Goal: Find contact information: Find contact information

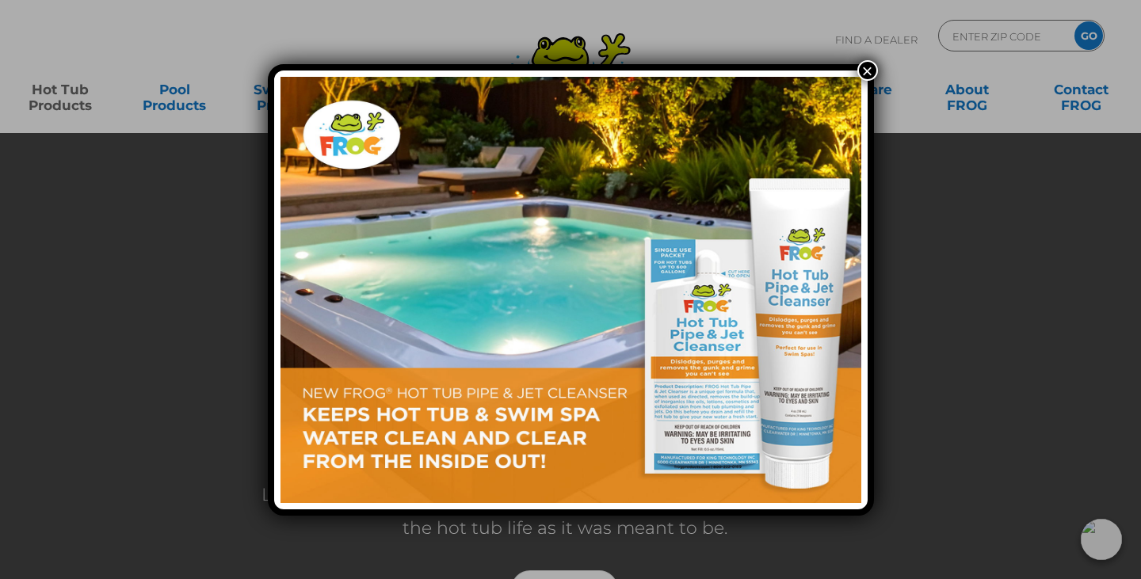
click at [862, 68] on button "×" at bounding box center [867, 70] width 21 height 21
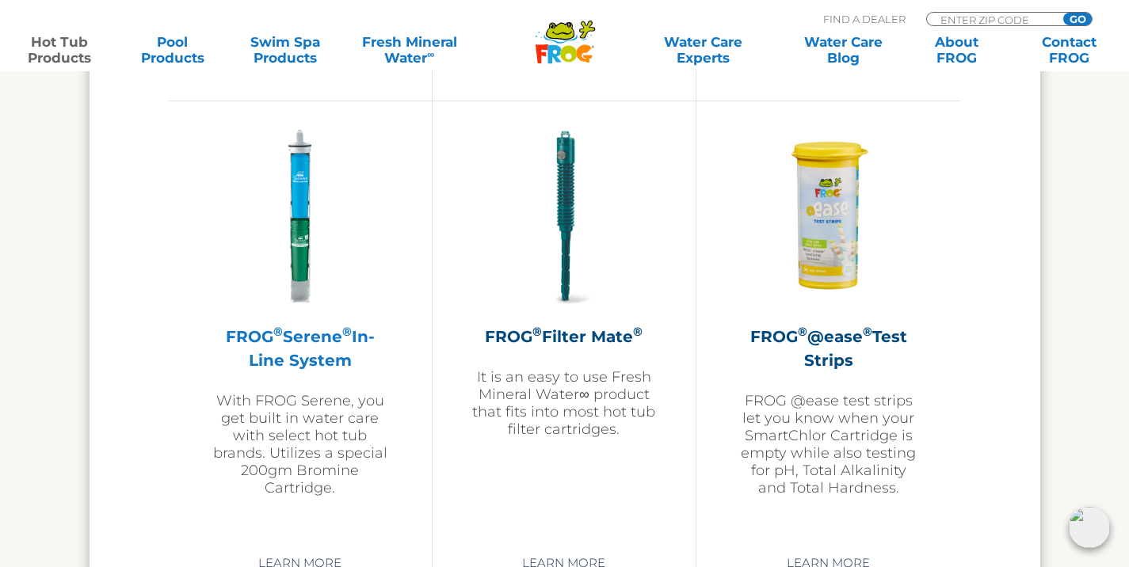
scroll to position [3406, 0]
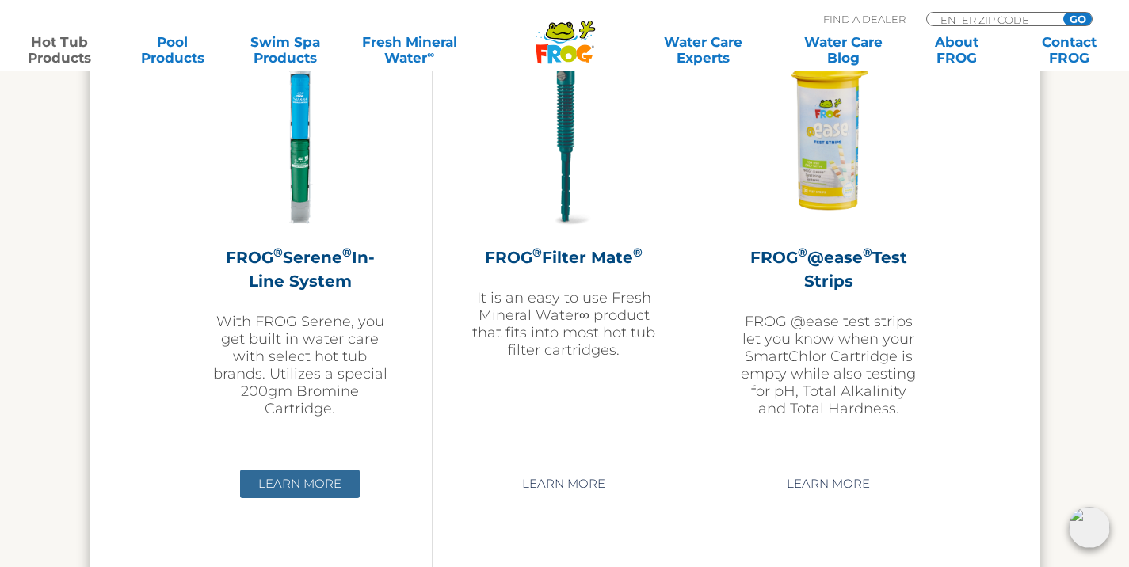
click at [297, 474] on link "Learn More" at bounding box center [300, 484] width 120 height 29
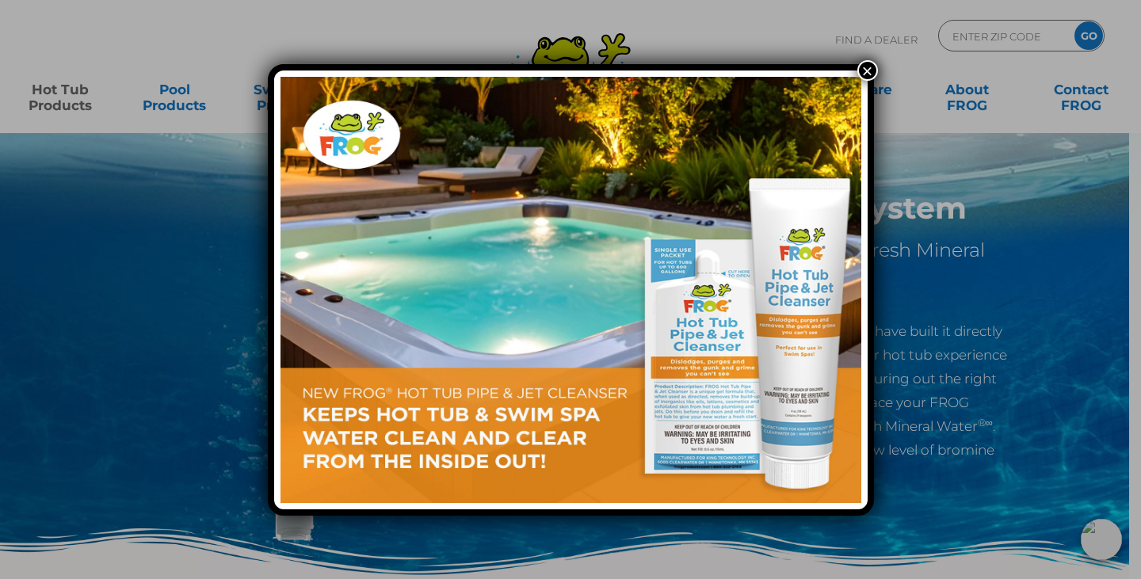
click at [859, 69] on button "×" at bounding box center [867, 70] width 21 height 21
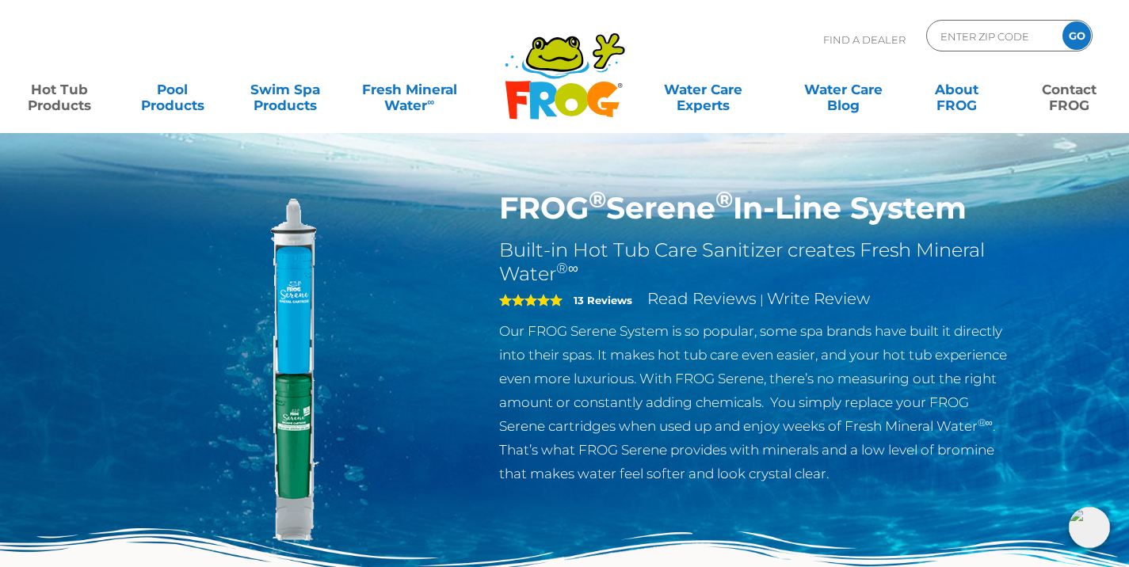
click at [1052, 90] on link "Contact FROG" at bounding box center [1069, 90] width 88 height 32
